Goal: Information Seeking & Learning: Learn about a topic

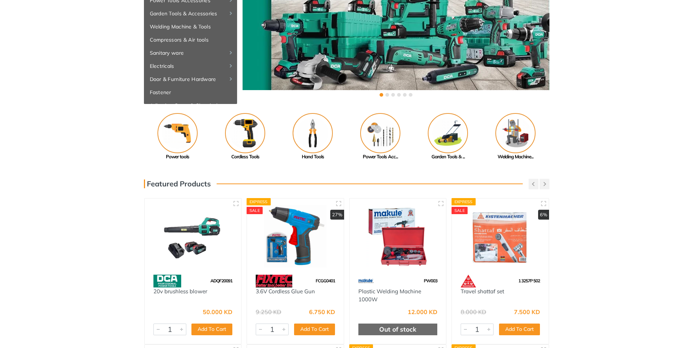
scroll to position [64, 0]
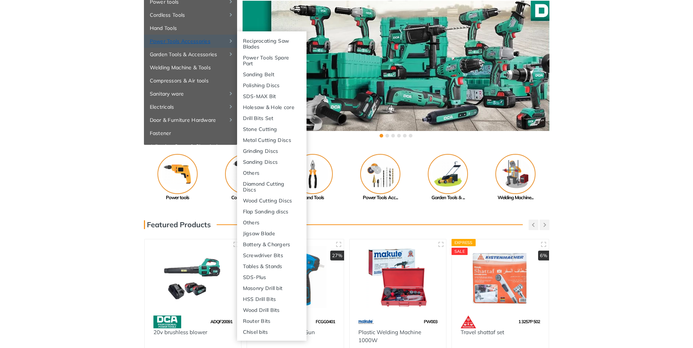
click at [183, 39] on link "Power Tools Accessories" at bounding box center [190, 41] width 93 height 13
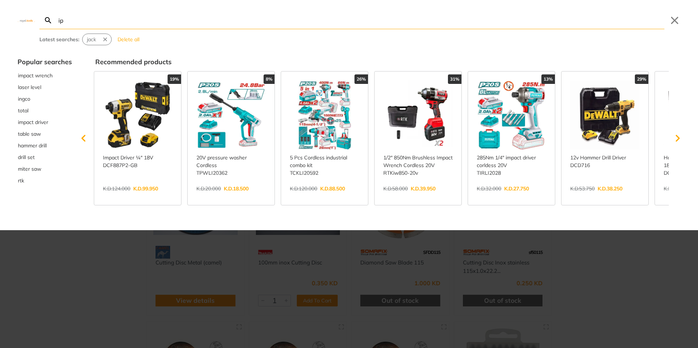
type input "ip"
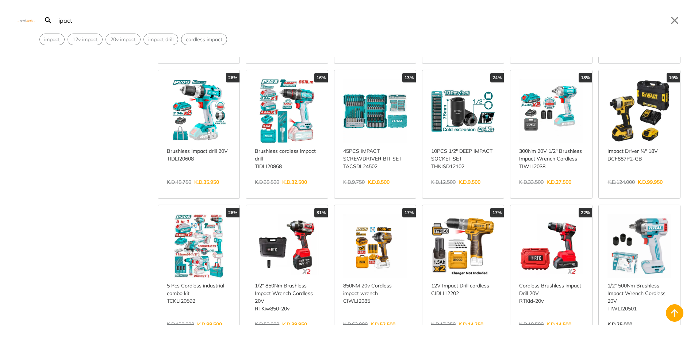
scroll to position [141, 0]
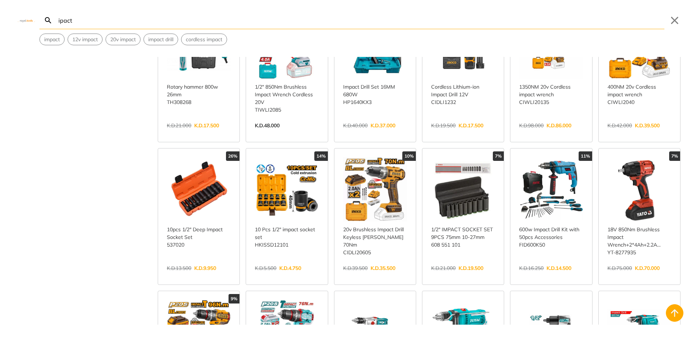
scroll to position [487, 0]
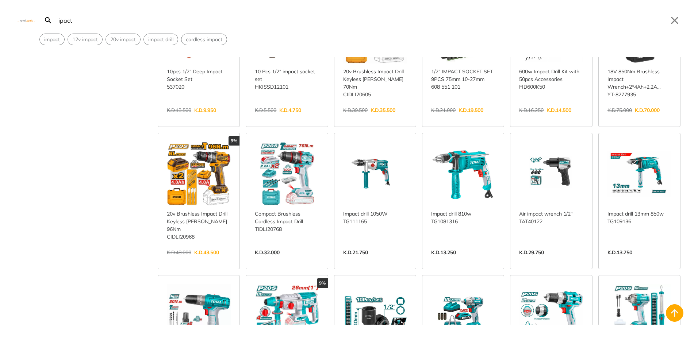
scroll to position [710, 0]
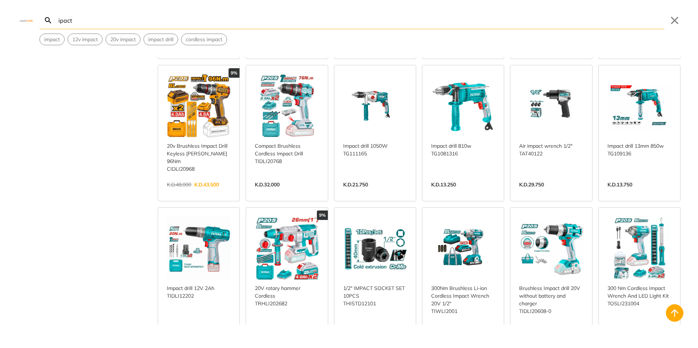
drag, startPoint x: 692, startPoint y: 198, endPoint x: 692, endPoint y: 205, distance: 6.9
click at [692, 205] on div "Brand Bosch 30 Crown 14 DCA 44 Dewalt 38 Edon 3 Fixtec 16 Harden 3 Ingco 40 Kin…" at bounding box center [349, 191] width 698 height 268
click at [683, 195] on div "Brand Bosch 30 Crown 14 DCA 44 Dewalt 38 Edon 3 Fixtec 16 Harden 3 Ingco 40 Kin…" at bounding box center [349, 191] width 698 height 268
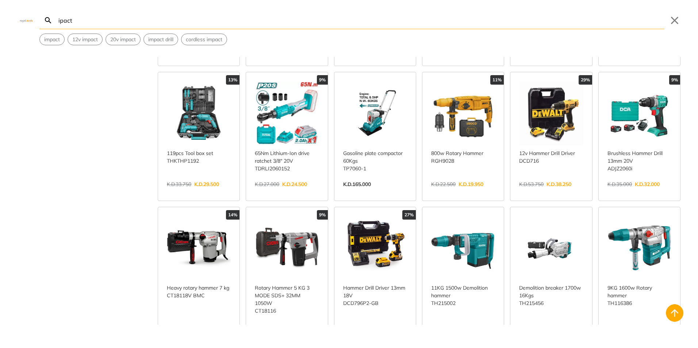
scroll to position [990, 0]
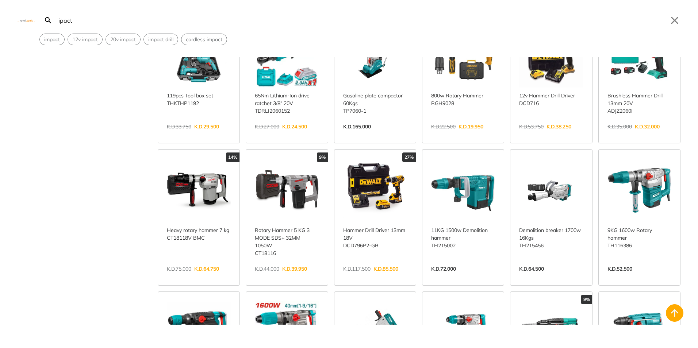
type input "ipact"
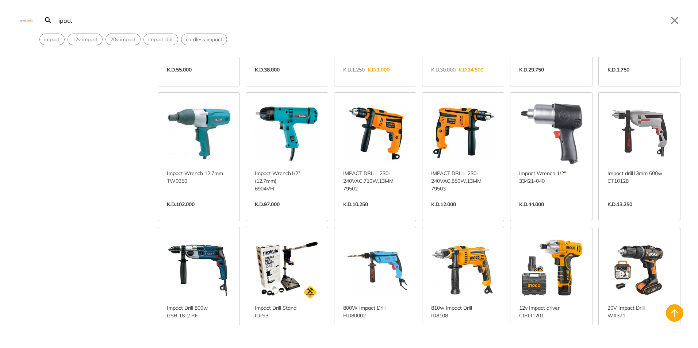
scroll to position [1698, 0]
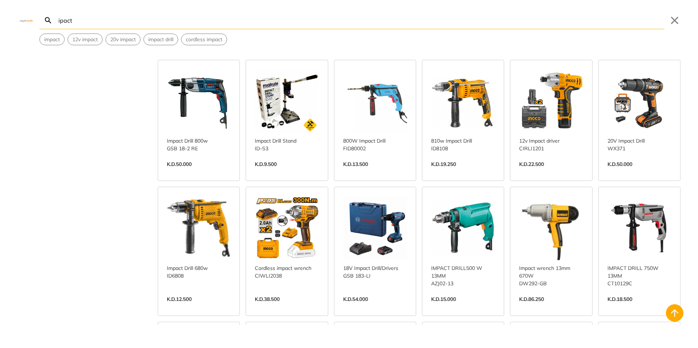
scroll to position [1891, 0]
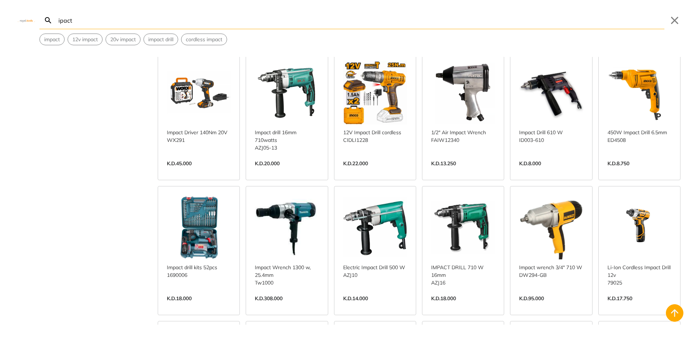
scroll to position [2262, 0]
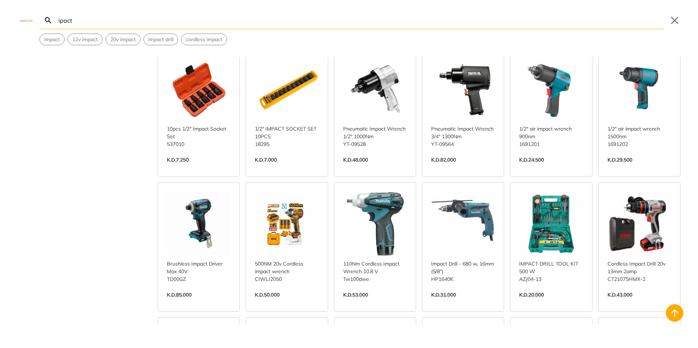
scroll to position [2615, 0]
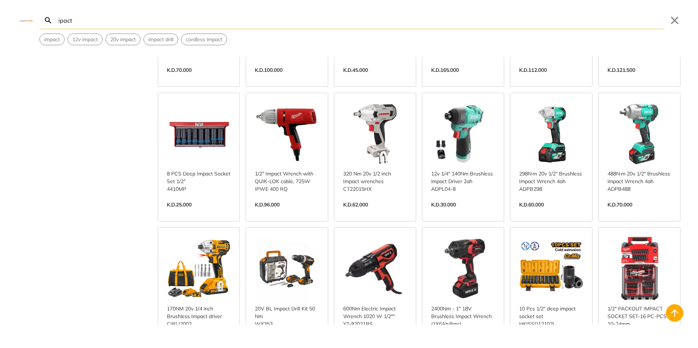
scroll to position [3289, 0]
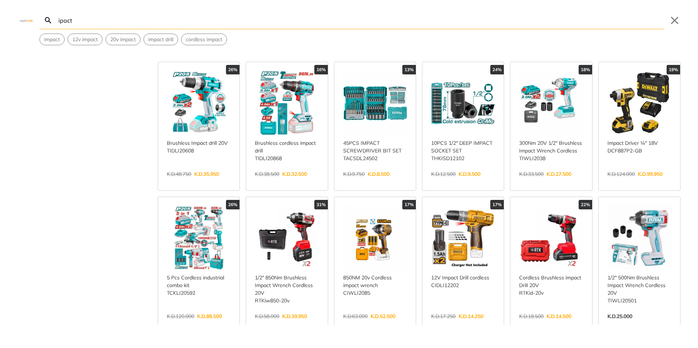
scroll to position [162, 0]
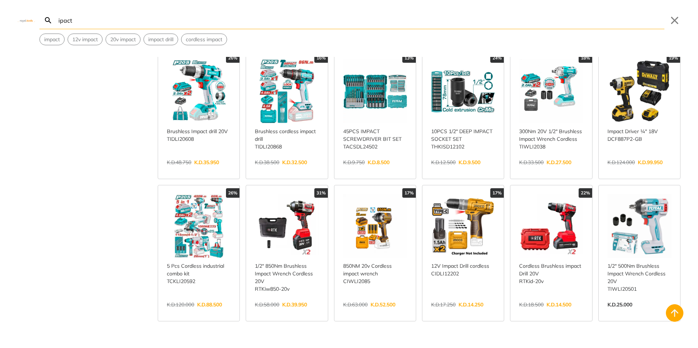
click at [645, 313] on link "View more →" at bounding box center [640, 313] width 64 height 0
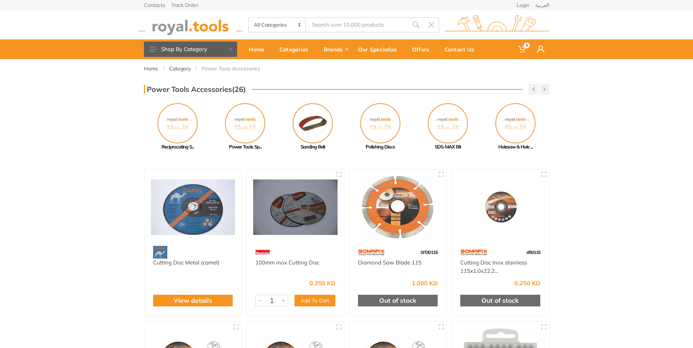
type input "ipact"
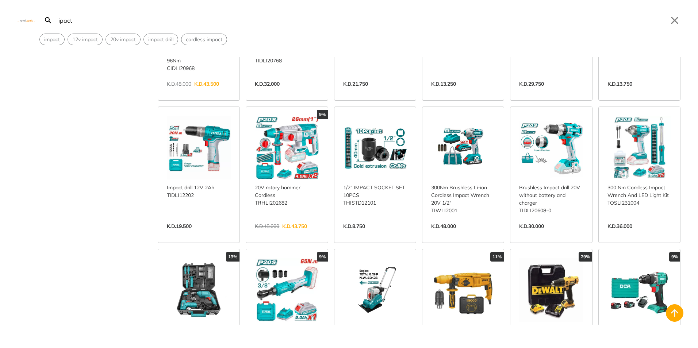
scroll to position [828, 0]
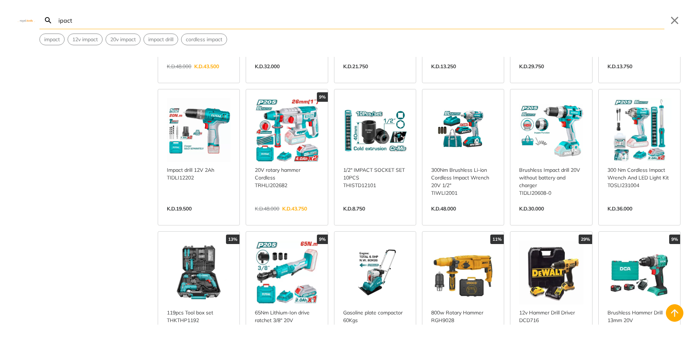
click at [639, 217] on link "View more →" at bounding box center [640, 217] width 64 height 0
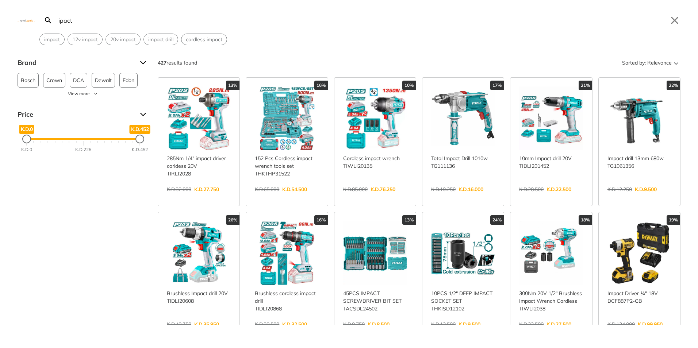
click at [540, 332] on link "View more →" at bounding box center [551, 332] width 64 height 0
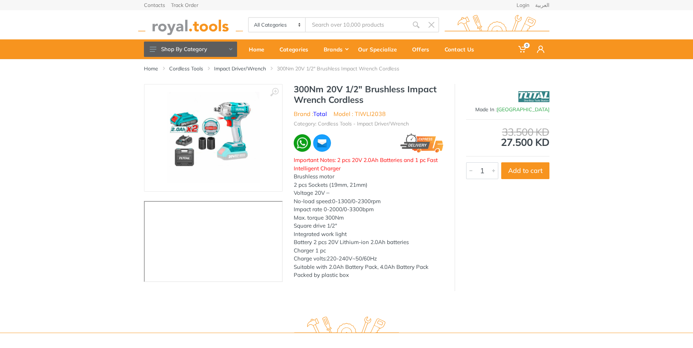
type input "ipact"
click at [195, 153] on img at bounding box center [213, 138] width 92 height 92
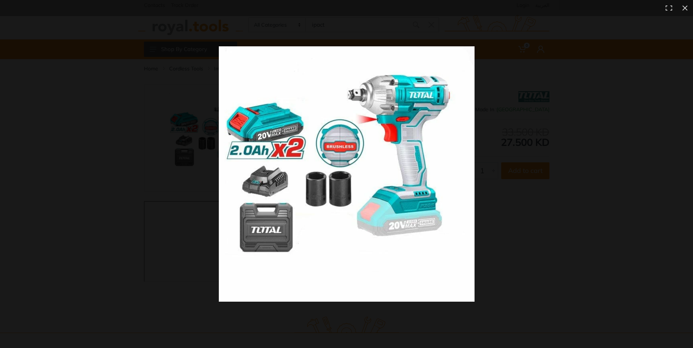
click at [283, 146] on img at bounding box center [347, 174] width 256 height 256
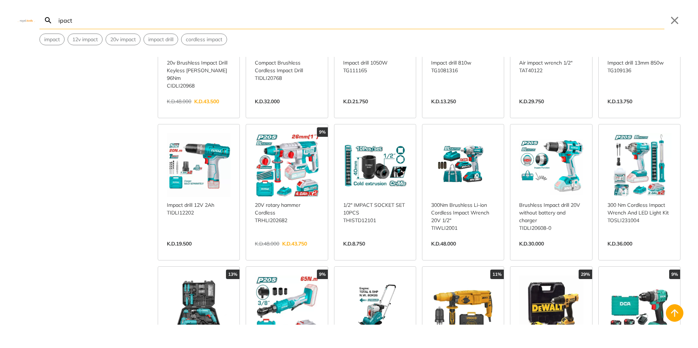
scroll to position [799, 0]
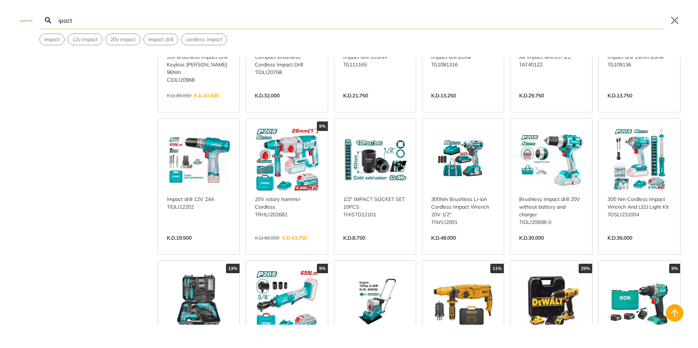
click at [640, 246] on link "View more →" at bounding box center [640, 246] width 64 height 0
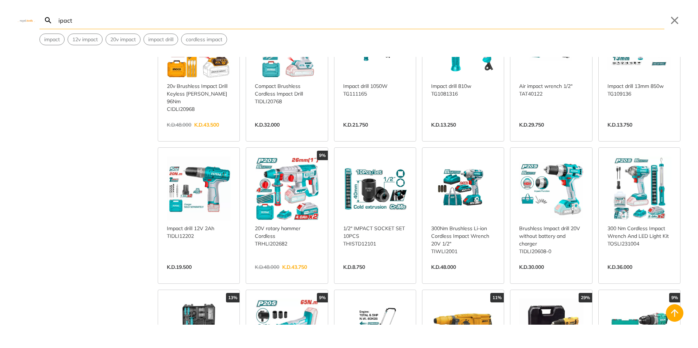
scroll to position [776, 0]
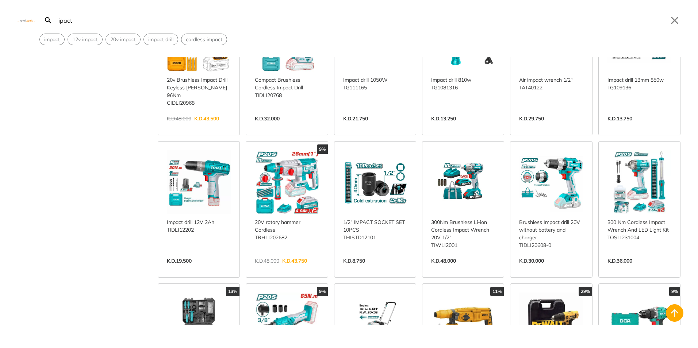
click at [646, 269] on link "View more →" at bounding box center [640, 269] width 64 height 0
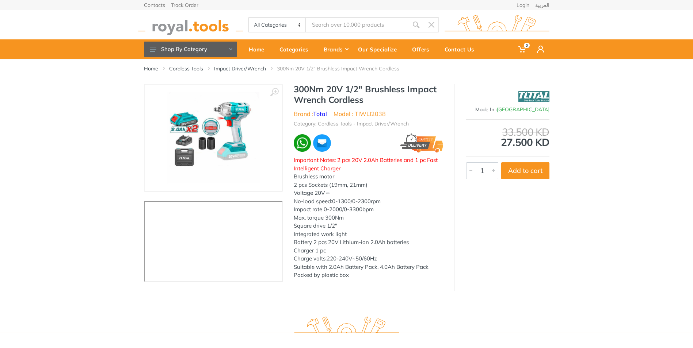
click at [358, 114] on li "Model : TIWLI2038" at bounding box center [359, 114] width 52 height 9
